Goal: Transaction & Acquisition: Book appointment/travel/reservation

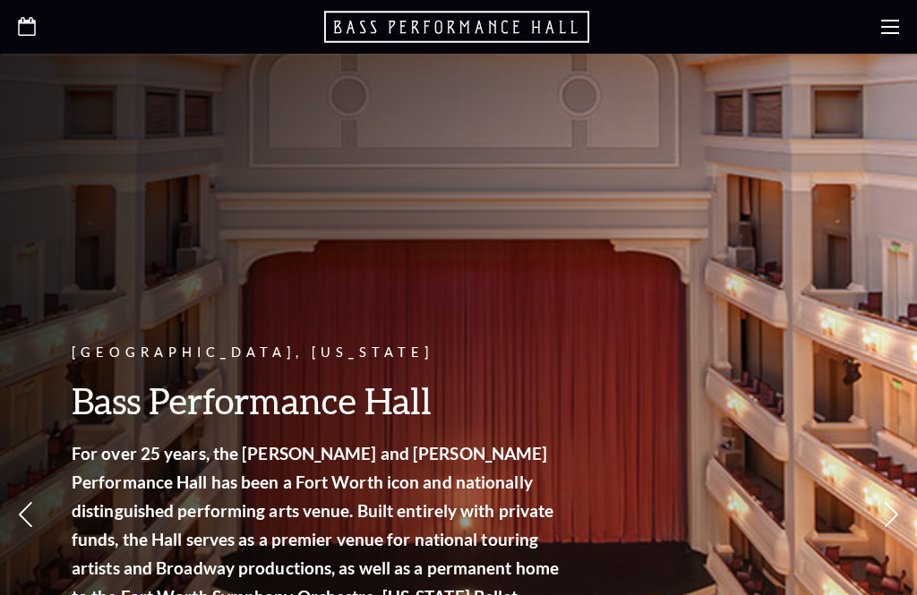
click at [898, 21] on use at bounding box center [890, 27] width 18 height 14
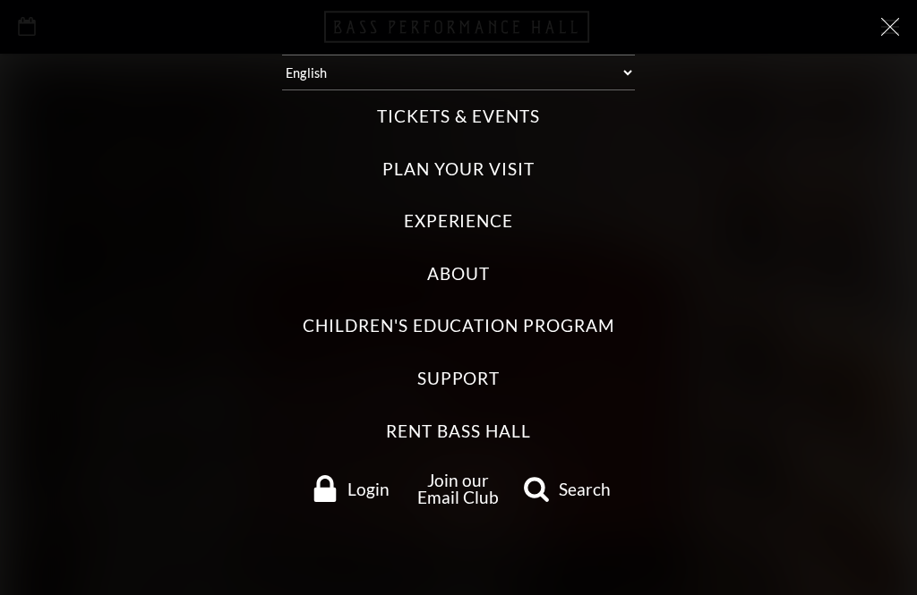
click at [531, 117] on label "Tickets & Events" at bounding box center [458, 117] width 162 height 24
click at [0, 0] on Events "Tickets & Events" at bounding box center [0, 0] width 0 height 0
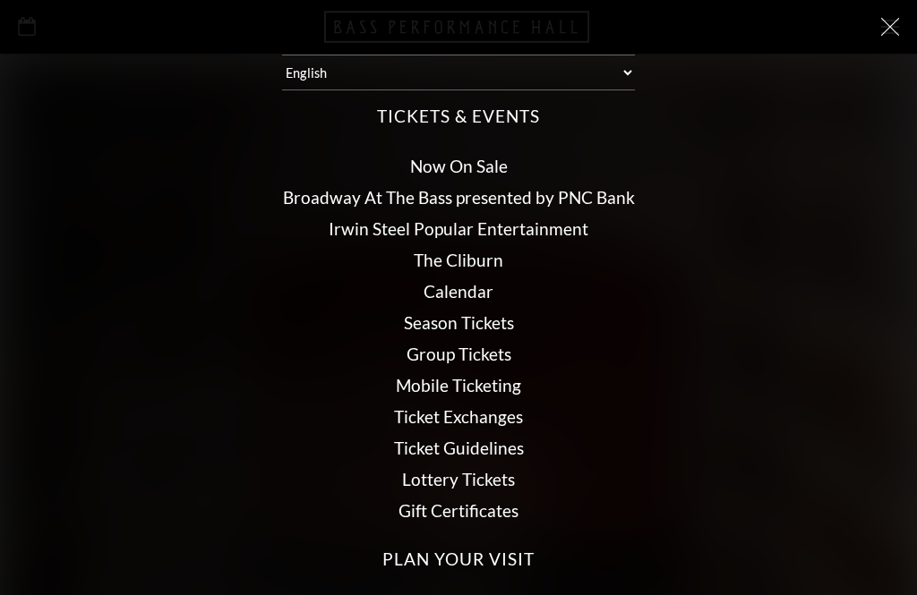
click at [622, 195] on link "Broadway At The Bass presented by PNC Bank" at bounding box center [459, 197] width 352 height 21
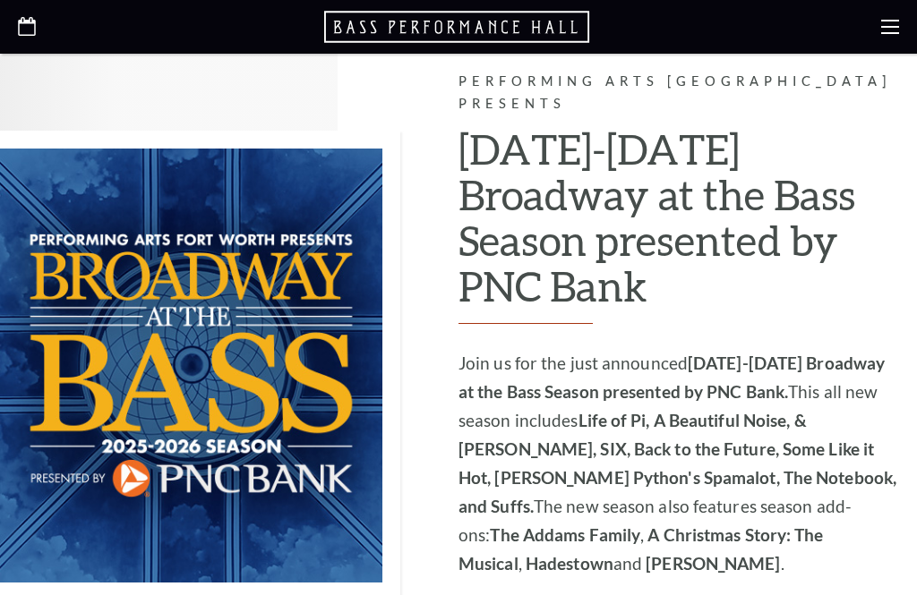
scroll to position [949, 0]
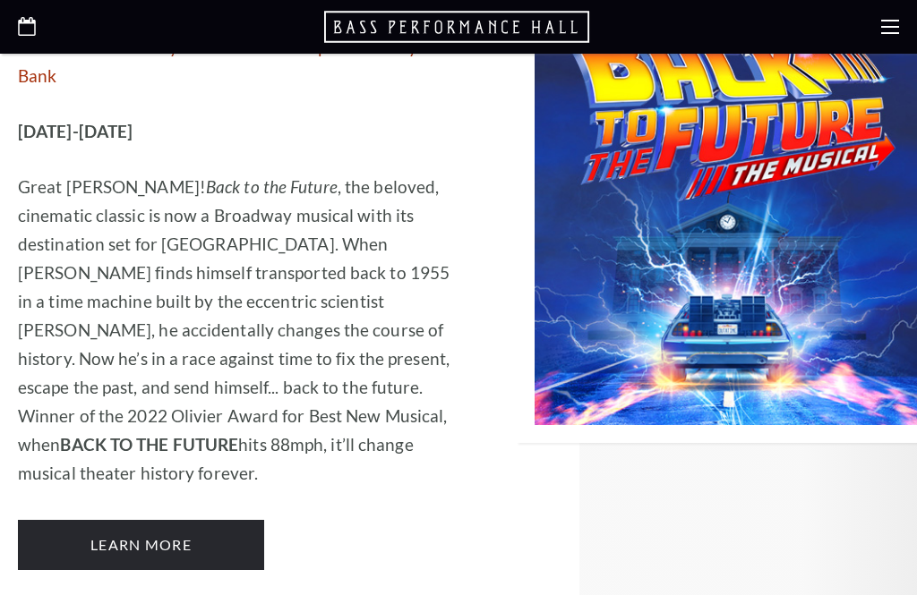
scroll to position [6994, 0]
